Goal: Information Seeking & Learning: Find specific page/section

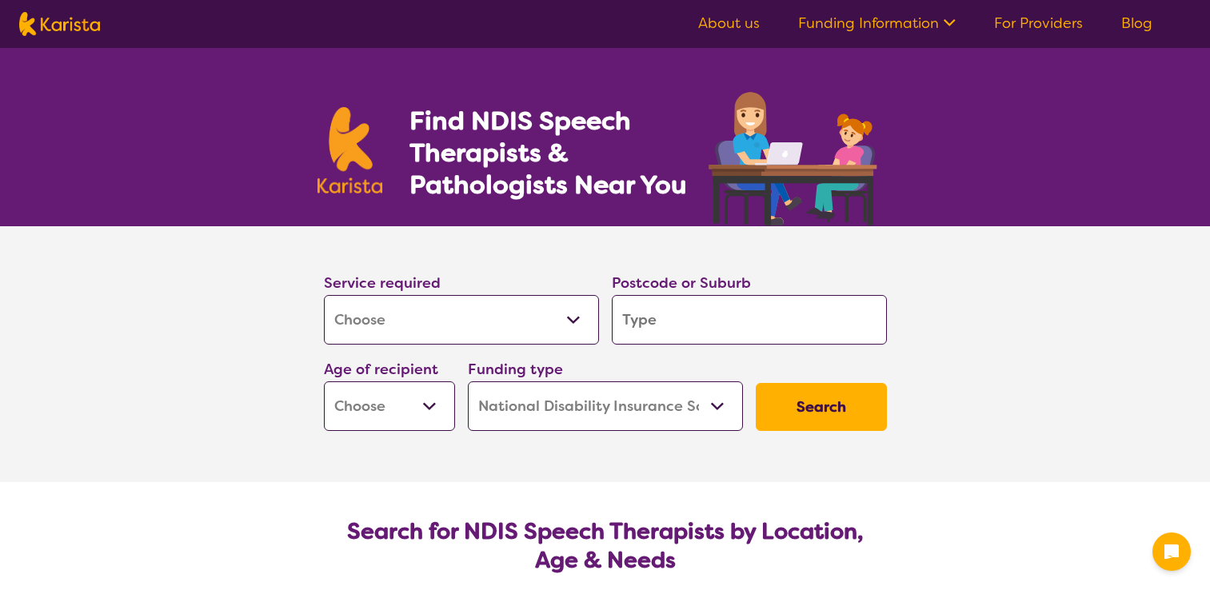
select select "[MEDICAL_DATA]"
select select "NDIS"
select select "[MEDICAL_DATA]"
select select "NDIS"
click at [670, 318] on input "search" at bounding box center [749, 320] width 275 height 50
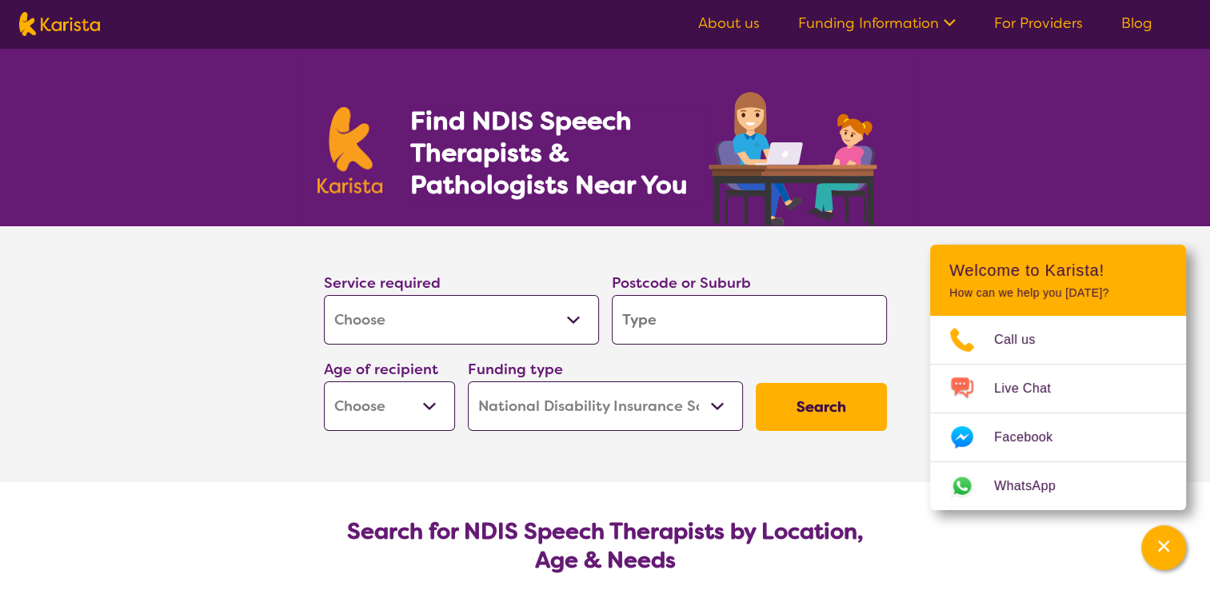
type input "3"
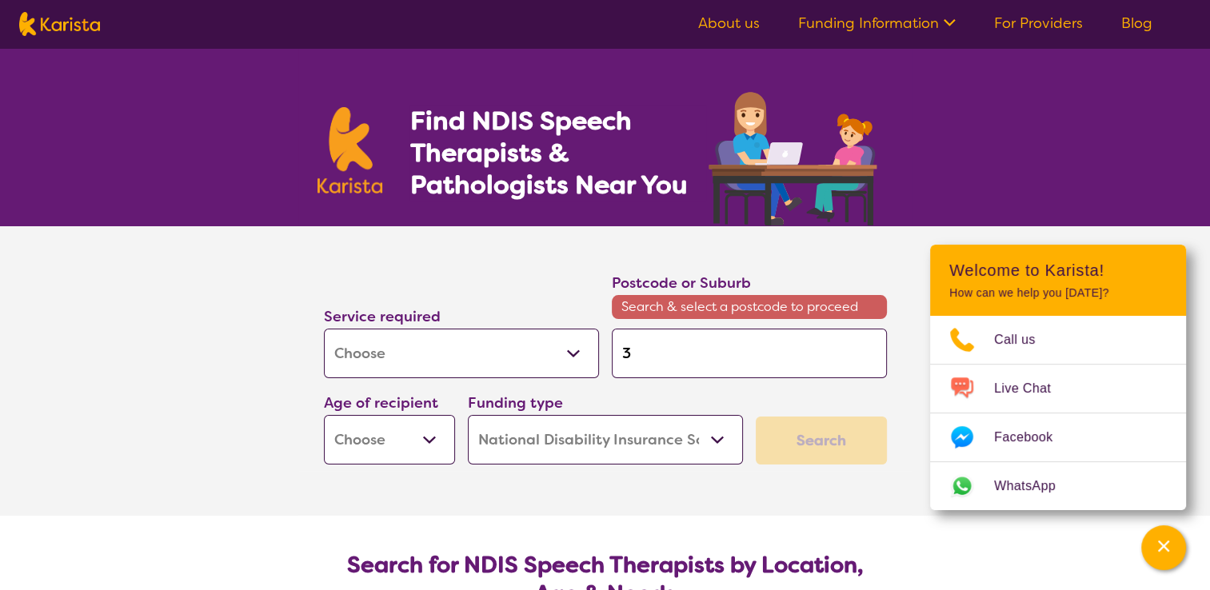
type input "30"
type input "307"
type input "3072"
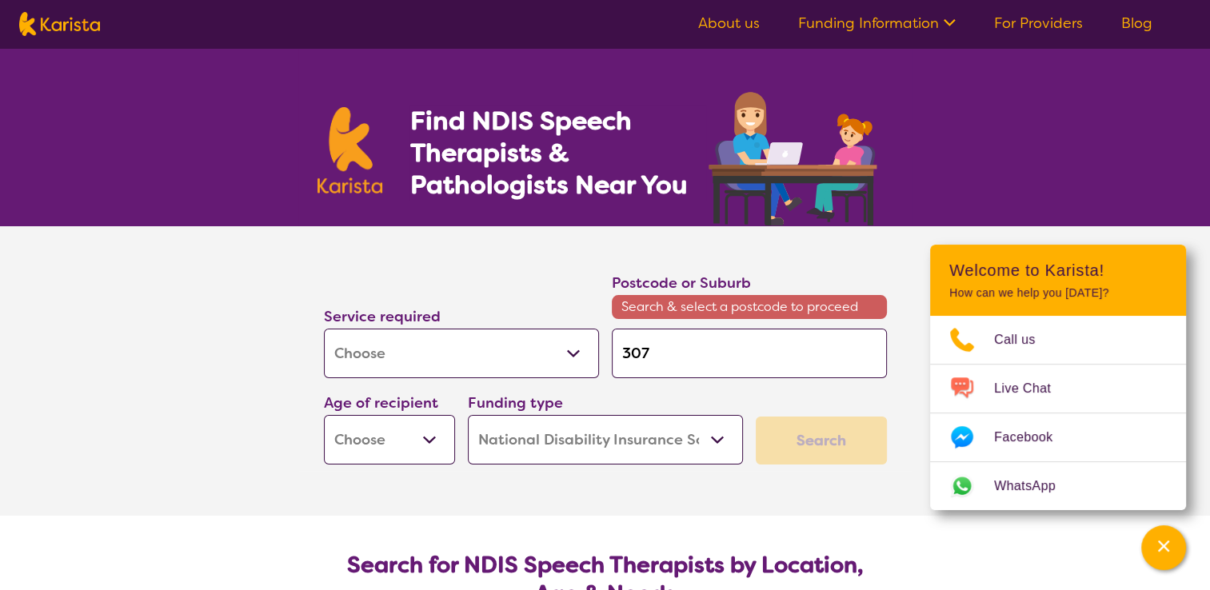
type input "3072"
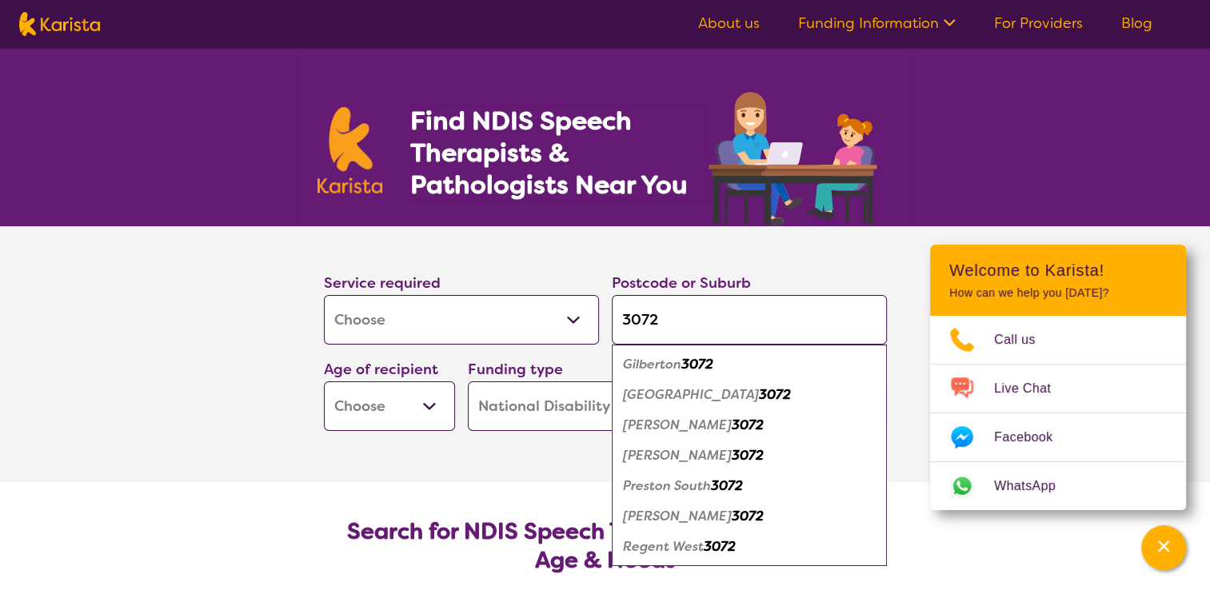
type input "3072"
click at [732, 418] on em "3072" at bounding box center [748, 425] width 32 height 17
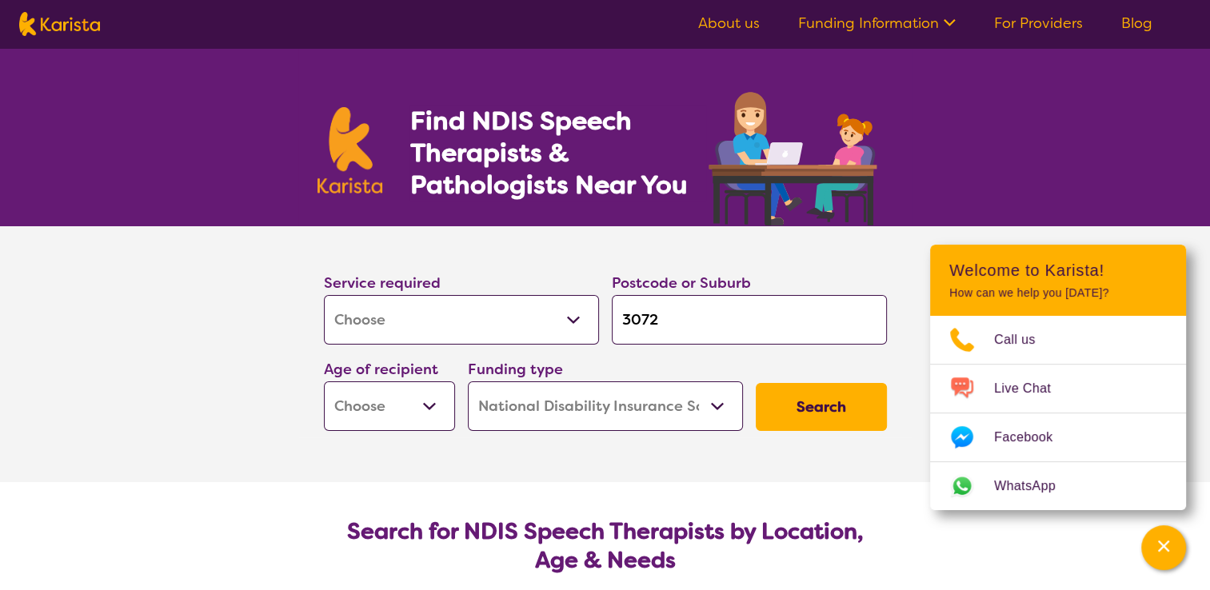
click at [373, 412] on select "Early Childhood - 0 to 9 Child - 10 to 11 Adolescent - 12 to 17 Adult - 18 to 6…" at bounding box center [389, 407] width 131 height 50
select select "AG"
click at [324, 382] on select "Early Childhood - 0 to 9 Child - 10 to 11 Adolescent - 12 to 17 Adult - 18 to 6…" at bounding box center [389, 407] width 131 height 50
select select "AG"
click at [838, 401] on button "Search" at bounding box center [821, 407] width 131 height 48
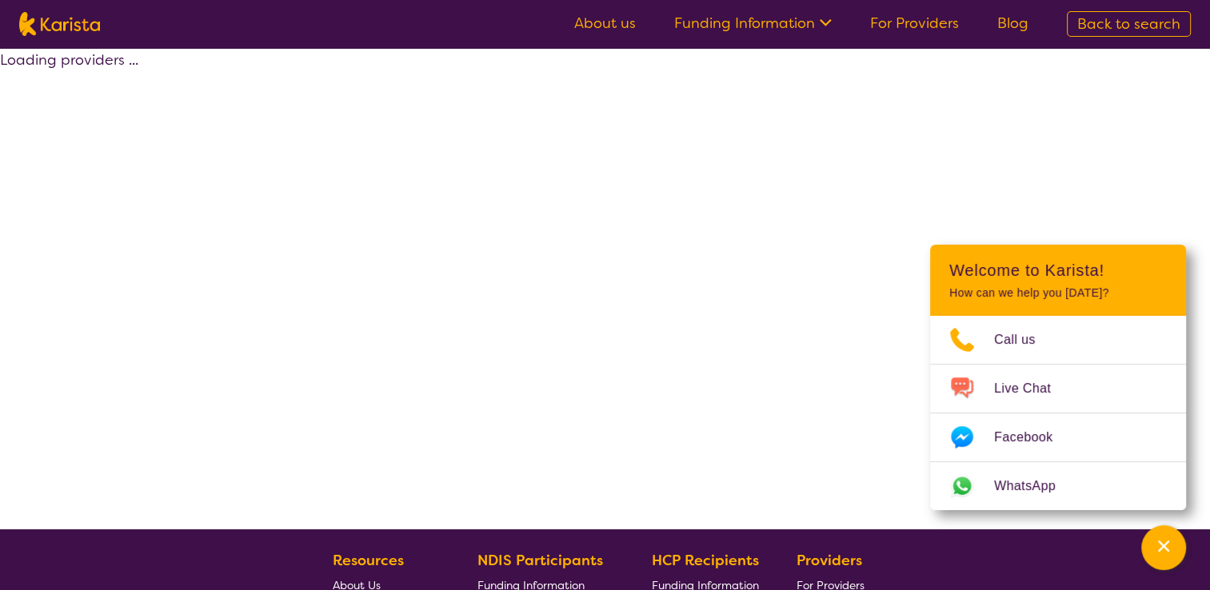
select select "by_score"
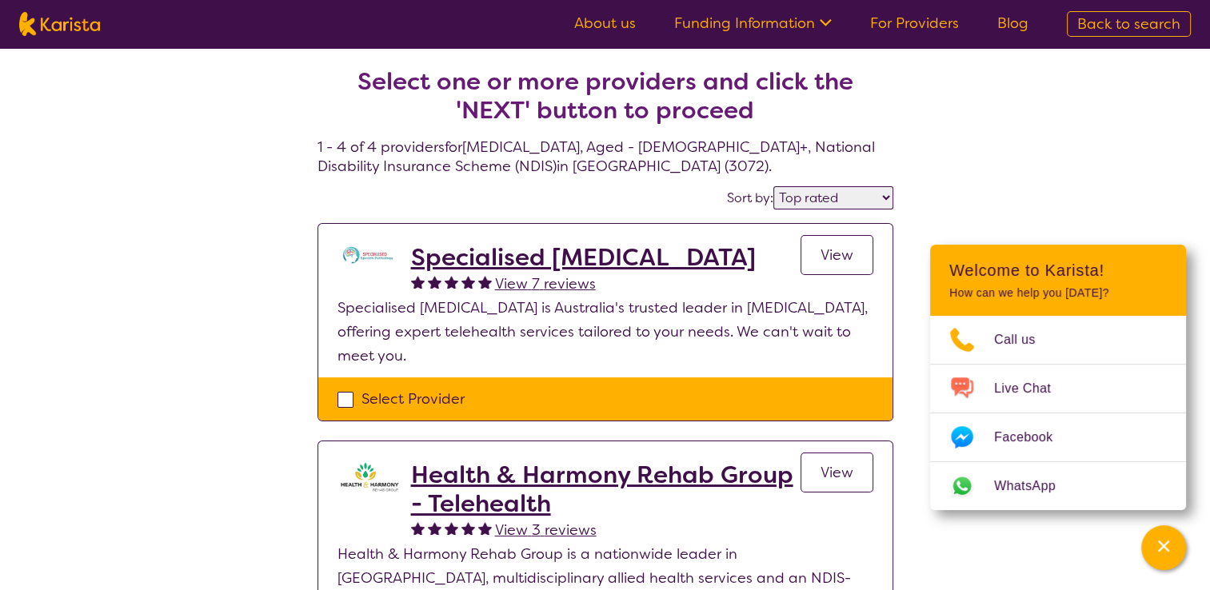
click at [547, 261] on h2 "Specialised Speech Pathology" at bounding box center [583, 257] width 345 height 29
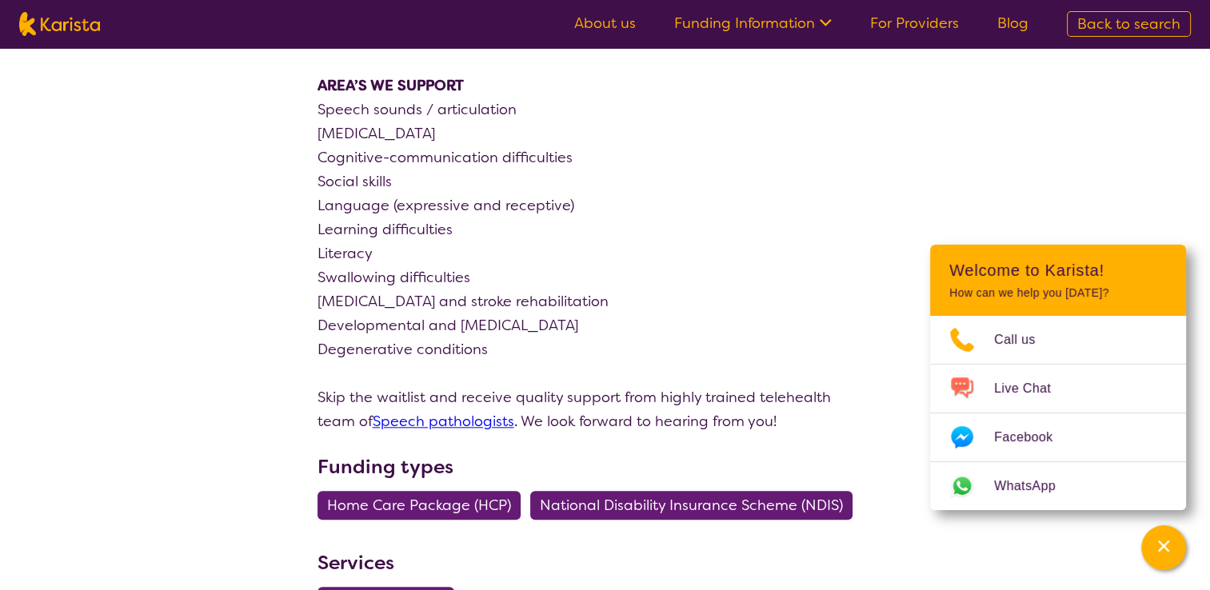
scroll to position [1680, 0]
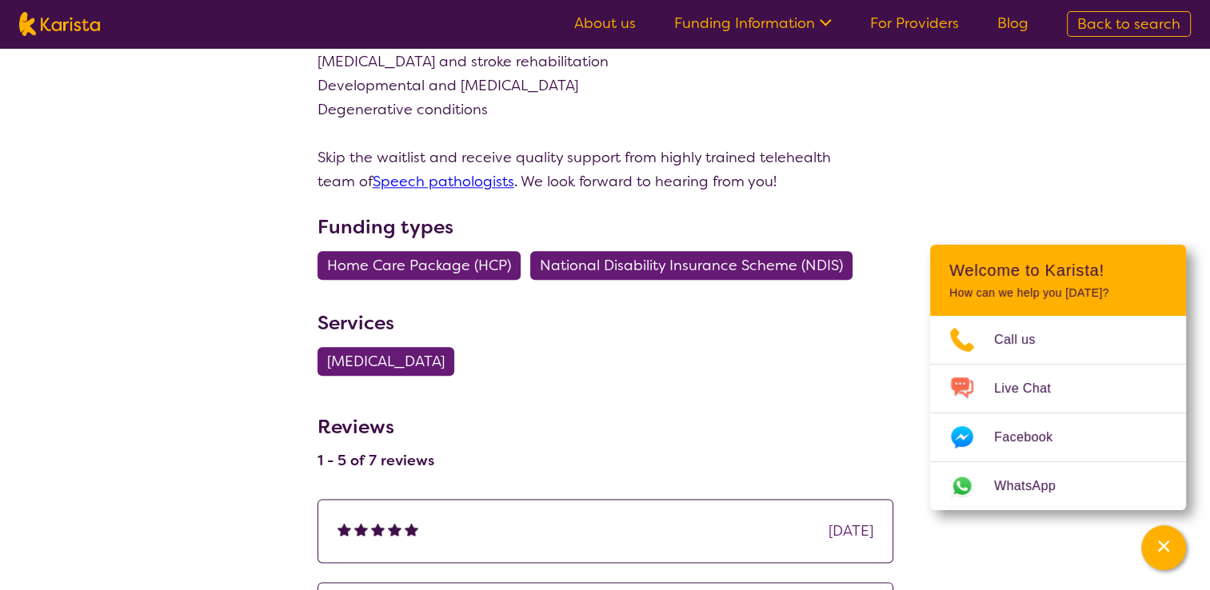
click at [617, 251] on span "National Disability Insurance Scheme (NDIS)" at bounding box center [691, 265] width 303 height 29
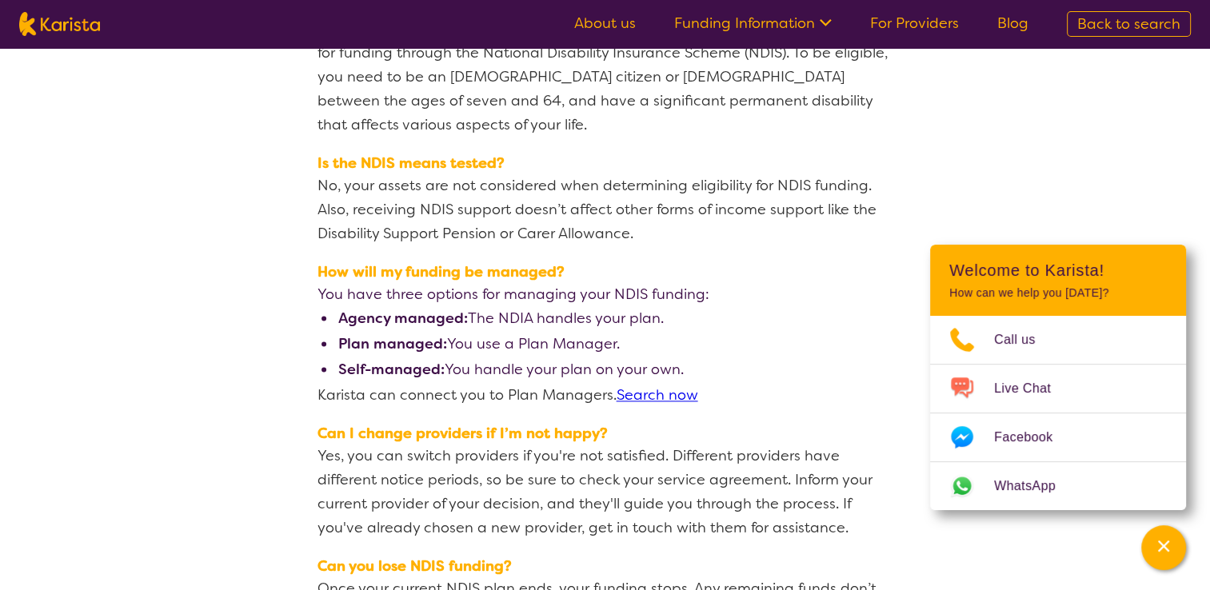
scroll to position [2000, 0]
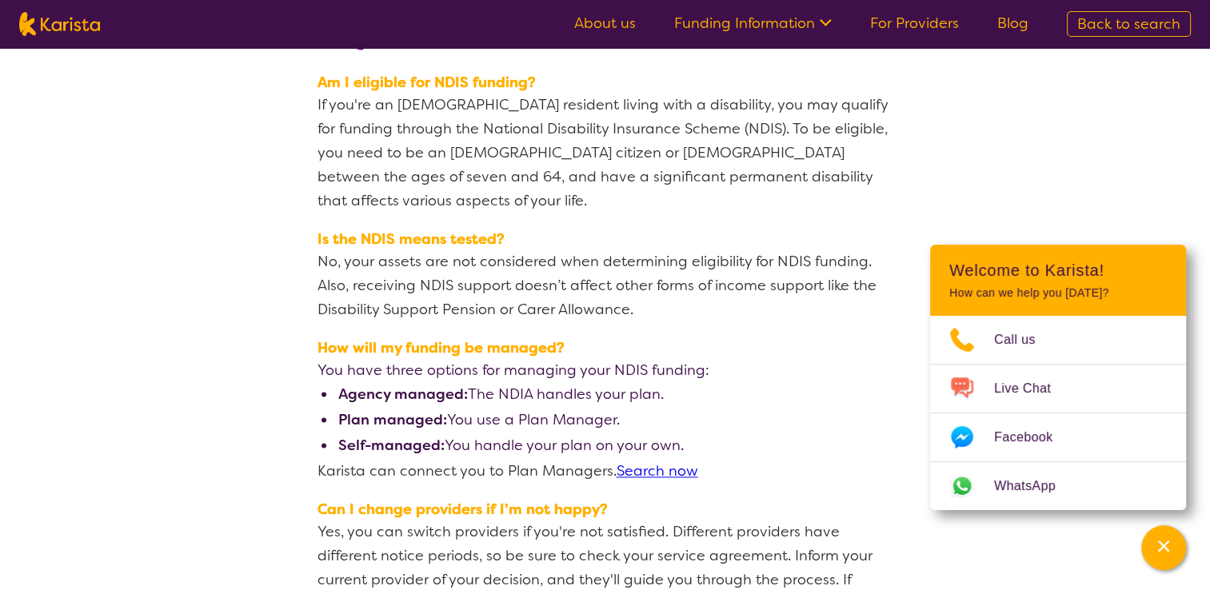
click at [609, 26] on link "About us" at bounding box center [605, 23] width 62 height 19
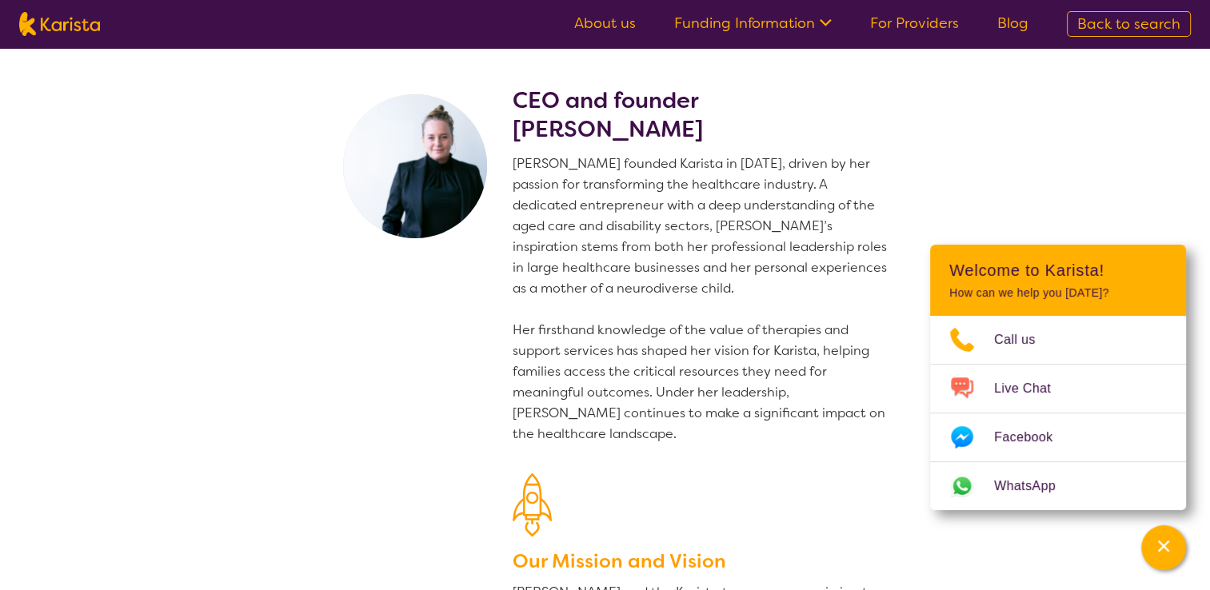
click at [925, 19] on link "For Providers" at bounding box center [914, 23] width 89 height 19
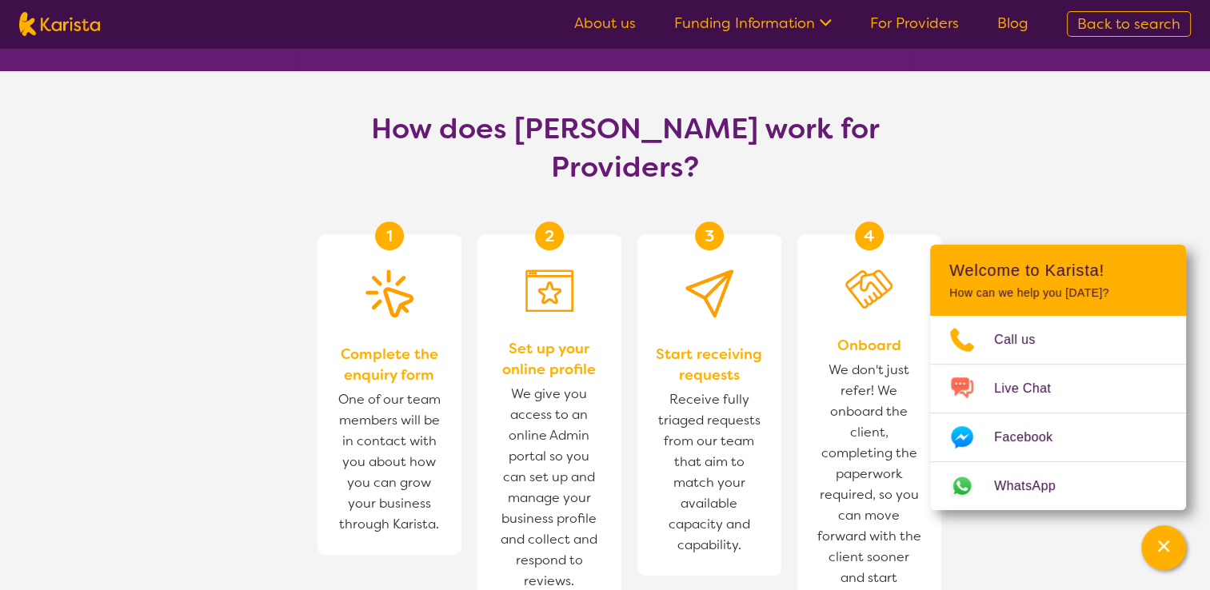
scroll to position [720, 0]
